Goal: Find specific page/section: Find specific page/section

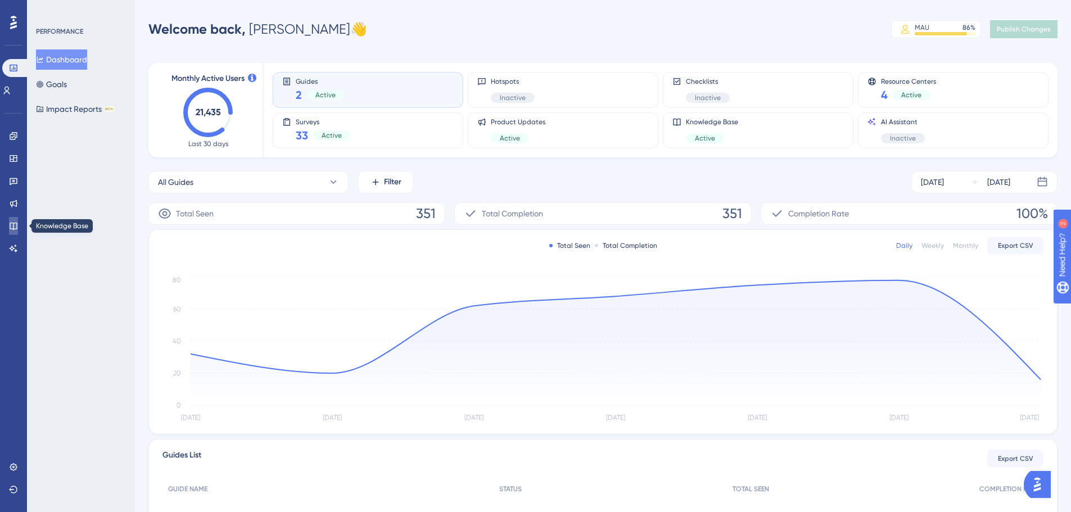
click at [17, 229] on icon at bounding box center [13, 225] width 9 height 9
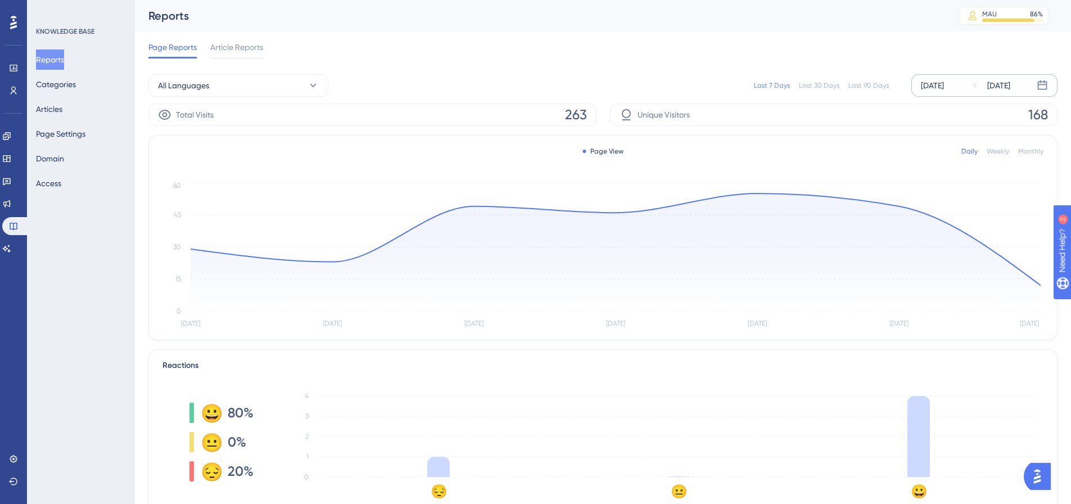
click at [928, 93] on div "Aug 23 2025 Aug 29 2025" at bounding box center [984, 85] width 146 height 22
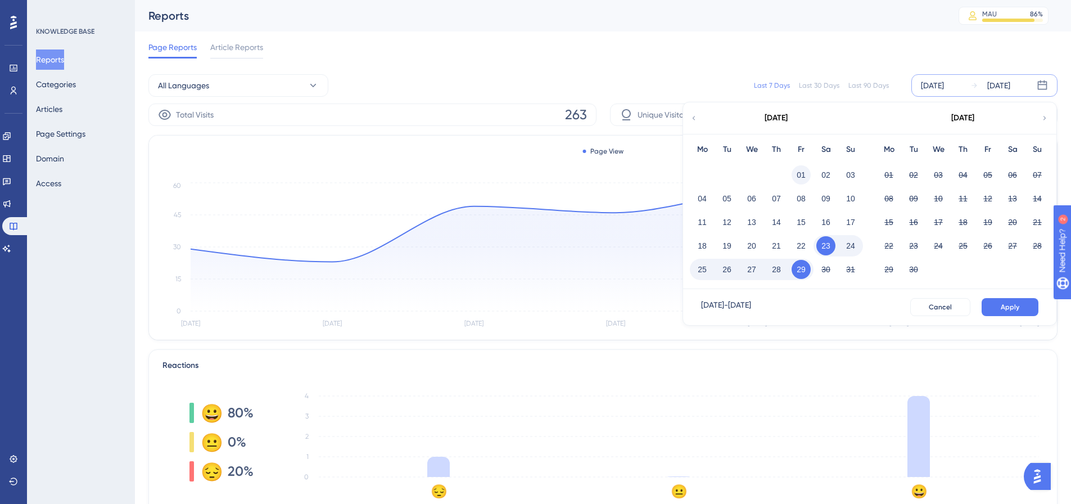
click at [807, 173] on button "01" at bounding box center [800, 174] width 19 height 19
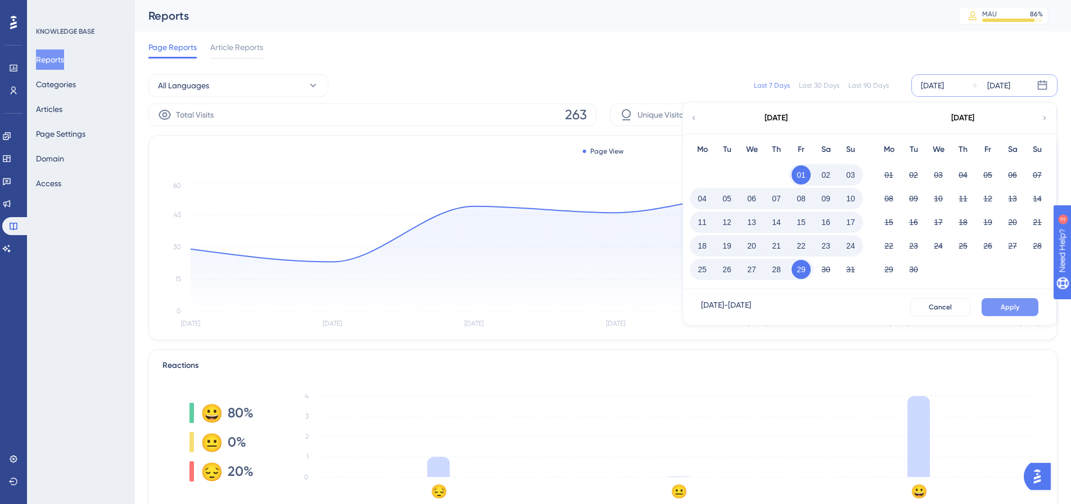
click at [1011, 300] on button "Apply" at bounding box center [1009, 307] width 57 height 18
